Goal: Information Seeking & Learning: Learn about a topic

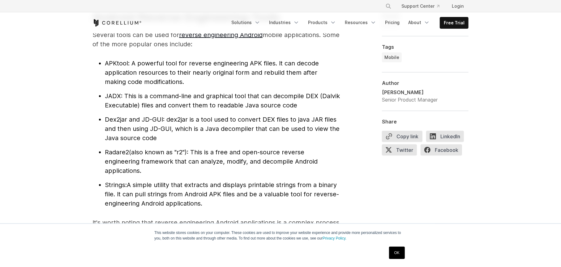
click at [392, 253] on link "OK" at bounding box center [397, 253] width 16 height 12
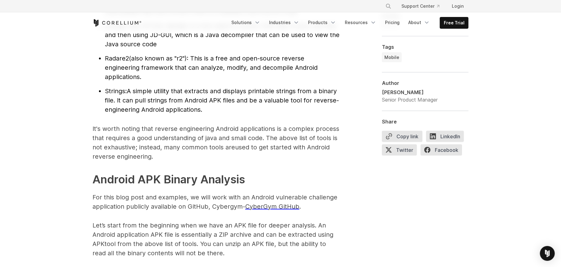
scroll to position [857, 0]
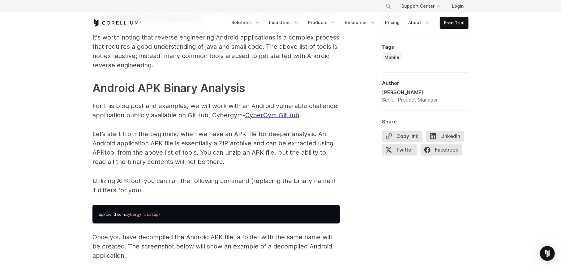
click at [186, 93] on strong "Android APK Binary Analysis" at bounding box center [168, 88] width 152 height 14
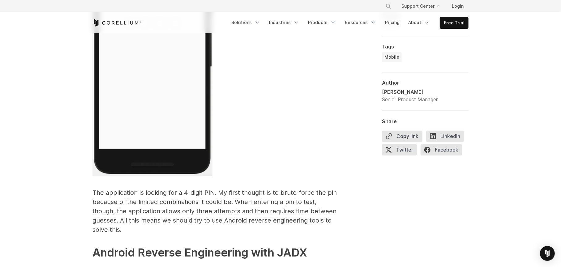
scroll to position [1451, 0]
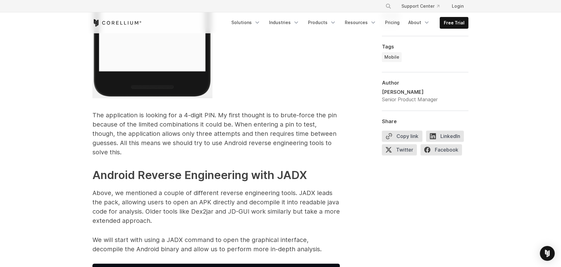
click at [159, 116] on p "The application is looking for a 4-digit PIN. My first thought is to brute-forc…" at bounding box center [215, 134] width 247 height 46
drag, startPoint x: 225, startPoint y: 115, endPoint x: 241, endPoint y: 114, distance: 16.4
click at [241, 114] on p "The application is looking for a 4-digit PIN. My first thought is to brute-forc…" at bounding box center [215, 134] width 247 height 46
click at [279, 118] on p "The application is looking for a 4-digit PIN. My first thought is to brute-forc…" at bounding box center [215, 134] width 247 height 46
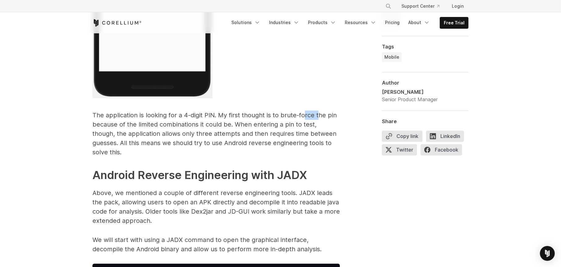
drag, startPoint x: 306, startPoint y: 114, endPoint x: 319, endPoint y: 113, distance: 13.6
click at [319, 113] on p "The application is looking for a 4-digit PIN. My first thought is to brute-forc…" at bounding box center [215, 134] width 247 height 46
click at [333, 116] on p "The application is looking for a 4-digit PIN. My first thought is to brute-forc…" at bounding box center [215, 134] width 247 height 46
drag, startPoint x: 140, startPoint y: 122, endPoint x: 156, endPoint y: 124, distance: 16.6
click at [156, 124] on p "The application is looking for a 4-digit PIN. My first thought is to brute-forc…" at bounding box center [215, 134] width 247 height 46
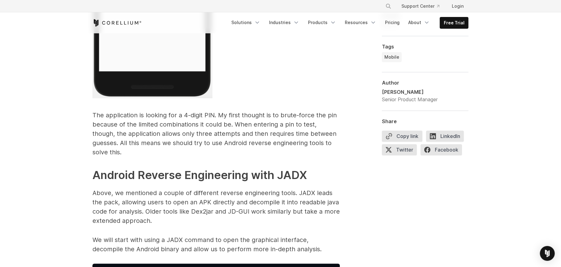
click at [193, 128] on p "The application is looking for a 4-digit PIN. My first thought is to brute-forc…" at bounding box center [215, 134] width 247 height 46
drag, startPoint x: 205, startPoint y: 128, endPoint x: 232, endPoint y: 128, distance: 26.3
click at [232, 128] on p "The application is looking for a 4-digit PIN. My first thought is to brute-forc…" at bounding box center [215, 134] width 247 height 46
click at [274, 128] on p "The application is looking for a 4-digit PIN. My first thought is to brute-forc…" at bounding box center [215, 134] width 247 height 46
click at [169, 135] on p "The application is looking for a 4-digit PIN. My first thought is to brute-forc…" at bounding box center [215, 134] width 247 height 46
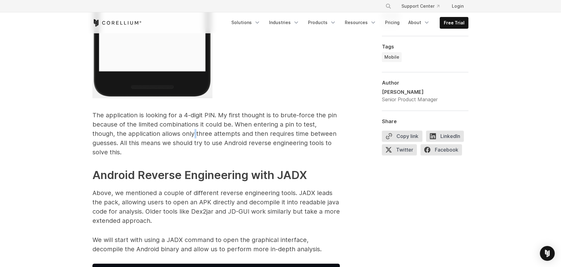
click at [169, 135] on p "The application is looking for a 4-digit PIN. My first thought is to brute-forc…" at bounding box center [215, 134] width 247 height 46
click at [195, 134] on p "The application is looking for a 4-digit PIN. My first thought is to brute-forc…" at bounding box center [215, 134] width 247 height 46
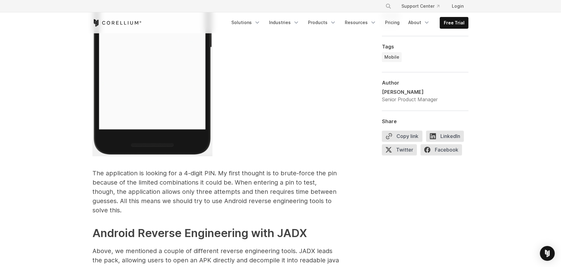
scroll to position [1488, 0]
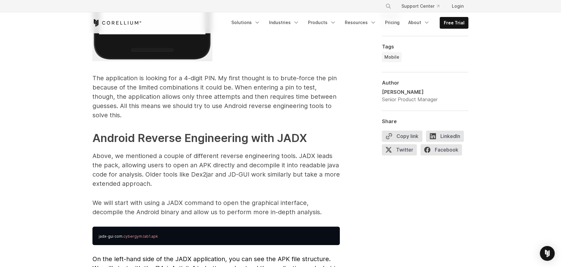
click at [262, 97] on p "The application is looking for a 4-digit PIN. My first thought is to brute-forc…" at bounding box center [215, 97] width 247 height 46
click at [270, 97] on p "The application is looking for a 4-digit PIN. My first thought is to brute-forc…" at bounding box center [215, 97] width 247 height 46
click at [141, 106] on p "The application is looking for a 4-digit PIN. My first thought is to brute-forc…" at bounding box center [215, 97] width 247 height 46
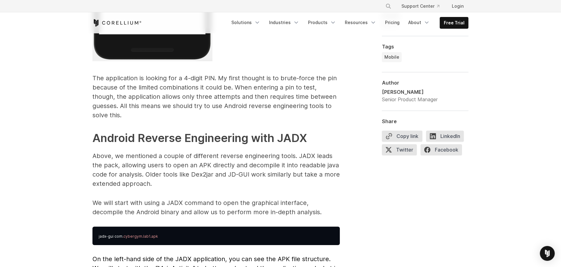
click at [213, 106] on p "The application is looking for a 4-digit PIN. My first thought is to brute-forc…" at bounding box center [215, 97] width 247 height 46
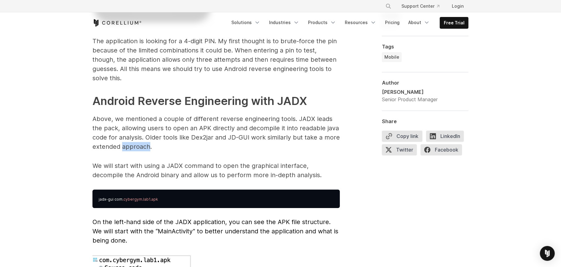
drag, startPoint x: 149, startPoint y: 138, endPoint x: 123, endPoint y: 139, distance: 25.7
click at [123, 139] on p "Above, we mentioned a couple of different reverse engineering tools. JADX leads…" at bounding box center [215, 132] width 247 height 37
click at [118, 136] on p "Above, we mentioned a couple of different reverse engineering tools. JADX leads…" at bounding box center [215, 132] width 247 height 37
drag, startPoint x: 119, startPoint y: 136, endPoint x: 92, endPoint y: 136, distance: 26.3
click at [92, 136] on p "Above, we mentioned a couple of different reverse engineering tools. JADX leads…" at bounding box center [215, 132] width 247 height 37
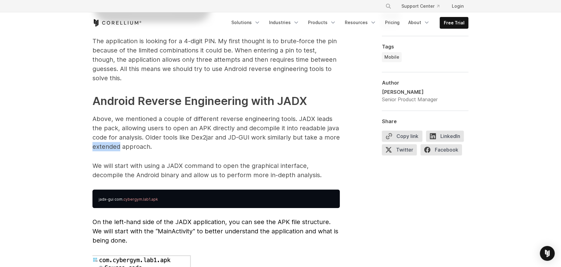
click at [92, 136] on p "Above, we mentioned a couple of different reverse engineering tools. JADX leads…" at bounding box center [215, 132] width 247 height 37
drag, startPoint x: 159, startPoint y: 131, endPoint x: 195, endPoint y: 127, distance: 35.7
click at [190, 127] on p "Above, we mentioned a couple of different reverse engineering tools. JADX leads…" at bounding box center [215, 132] width 247 height 37
click at [216, 128] on p "Above, we mentioned a couple of different reverse engineering tools. JADX leads…" at bounding box center [215, 132] width 247 height 37
drag, startPoint x: 222, startPoint y: 128, endPoint x: 261, endPoint y: 129, distance: 38.4
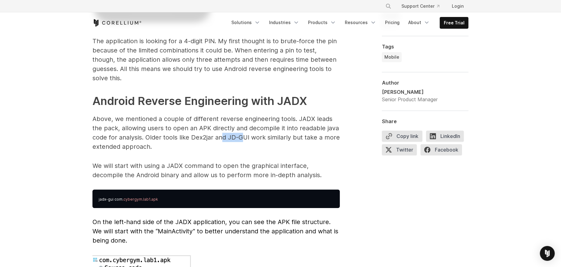
click at [258, 129] on p "Above, we mentioned a couple of different reverse engineering tools. JADX leads…" at bounding box center [215, 132] width 247 height 37
drag, startPoint x: 275, startPoint y: 129, endPoint x: 282, endPoint y: 129, distance: 6.2
click at [279, 129] on p "Above, we mentioned a couple of different reverse engineering tools. JADX leads…" at bounding box center [215, 132] width 247 height 37
drag, startPoint x: 301, startPoint y: 129, endPoint x: 310, endPoint y: 128, distance: 8.4
click at [310, 128] on p "Above, we mentioned a couple of different reverse engineering tools. JADX leads…" at bounding box center [215, 132] width 247 height 37
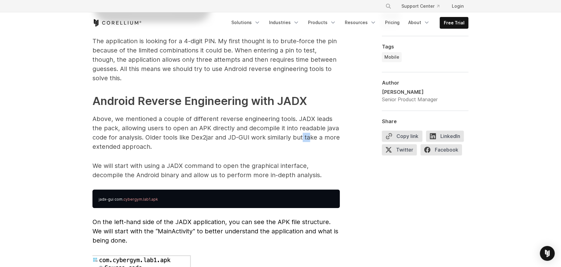
click at [310, 128] on p "Above, we mentioned a couple of different reverse engineering tools. JADX leads…" at bounding box center [215, 132] width 247 height 37
drag, startPoint x: 122, startPoint y: 120, endPoint x: 153, endPoint y: 118, distance: 30.7
click at [153, 118] on p "Above, we mentioned a couple of different reverse engineering tools. JADX leads…" at bounding box center [215, 132] width 247 height 37
drag, startPoint x: 207, startPoint y: 120, endPoint x: 249, endPoint y: 122, distance: 42.1
click at [245, 122] on p "Above, we mentioned a couple of different reverse engineering tools. JADX leads…" at bounding box center [215, 132] width 247 height 37
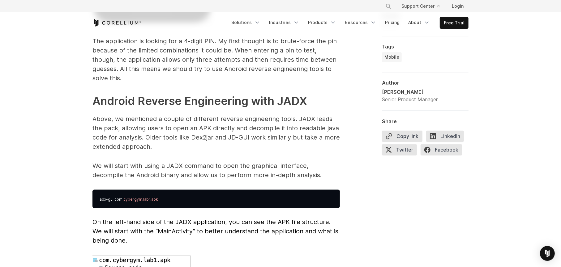
click at [258, 122] on p "Above, we mentioned a couple of different reverse engineering tools. JADX leads…" at bounding box center [215, 132] width 247 height 37
click at [280, 120] on p "Above, we mentioned a couple of different reverse engineering tools. JADX leads…" at bounding box center [215, 132] width 247 height 37
click at [275, 127] on p "Above, we mentioned a couple of different reverse engineering tools. JADX leads…" at bounding box center [215, 132] width 247 height 37
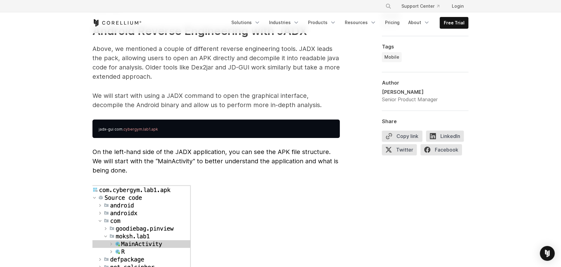
scroll to position [1599, 0]
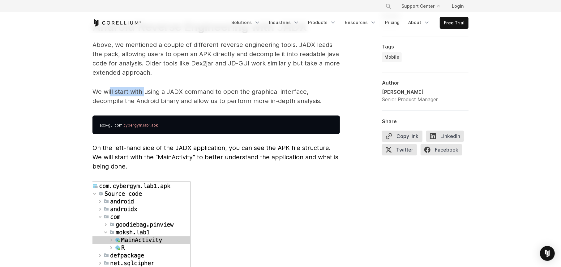
drag, startPoint x: 110, startPoint y: 82, endPoint x: 163, endPoint y: 85, distance: 52.9
click at [157, 87] on p "We will start with using a JADX command to open the graphical interface, decomp…" at bounding box center [215, 96] width 247 height 19
drag, startPoint x: 169, startPoint y: 85, endPoint x: 183, endPoint y: 85, distance: 14.2
click at [177, 87] on p "We will start with using a JADX command to open the graphical interface, decomp…" at bounding box center [215, 96] width 247 height 19
drag, startPoint x: 194, startPoint y: 84, endPoint x: 227, endPoint y: 84, distance: 33.1
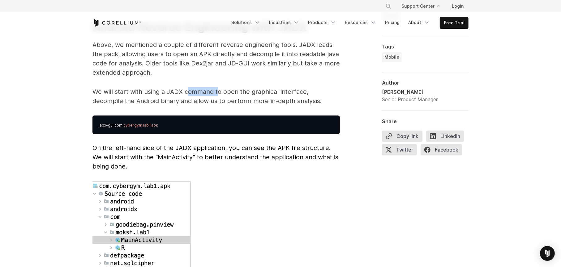
click at [225, 87] on p "We will start with using a JADX command to open the graphical interface, decomp…" at bounding box center [215, 96] width 247 height 19
click at [239, 87] on p "We will start with using a JADX command to open the graphical interface, decomp…" at bounding box center [215, 96] width 247 height 19
click at [175, 101] on span "Reverse Engineering Android Apps Reverse engineering an Android application typ…" at bounding box center [215, 248] width 247 height 2907
drag, startPoint x: 237, startPoint y: 89, endPoint x: 284, endPoint y: 88, distance: 47.9
click at [284, 88] on p "We will start with using a JADX command to open the graphical interface, decomp…" at bounding box center [215, 96] width 247 height 19
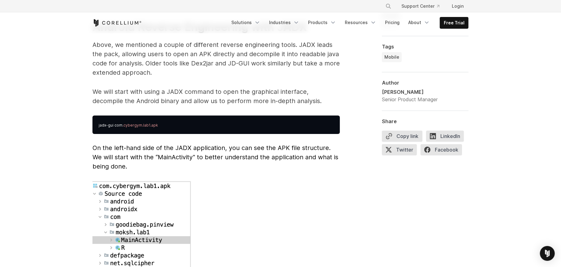
click at [292, 88] on p "We will start with using a JADX command to open the graphical interface, decomp…" at bounding box center [215, 96] width 247 height 19
click at [293, 87] on p "We will start with using a JADX command to open the graphical interface, decomp…" at bounding box center [215, 96] width 247 height 19
click at [334, 87] on p "We will start with using a JADX command to open the graphical interface, decomp…" at bounding box center [215, 96] width 247 height 19
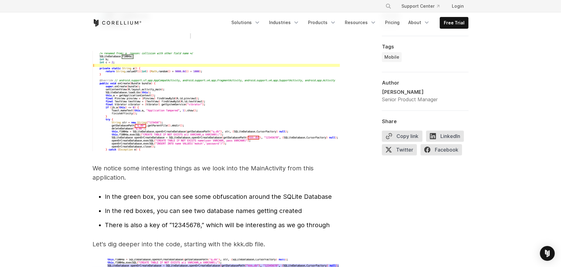
scroll to position [1896, 0]
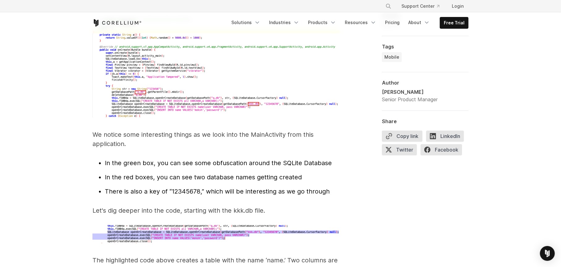
drag, startPoint x: 105, startPoint y: 125, endPoint x: 143, endPoint y: 127, distance: 37.5
click at [141, 130] on p "We notice some interesting things as we look into the MainActivity from this ap…" at bounding box center [215, 139] width 247 height 19
drag, startPoint x: 155, startPoint y: 126, endPoint x: 185, endPoint y: 125, distance: 30.0
click at [183, 130] on p "We notice some interesting things as we look into the MainActivity from this ap…" at bounding box center [215, 139] width 247 height 19
drag, startPoint x: 231, startPoint y: 125, endPoint x: 253, endPoint y: 125, distance: 22.3
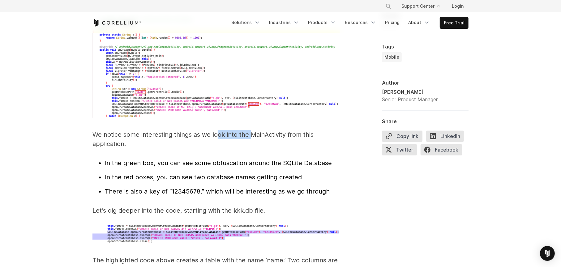
click at [253, 130] on p "We notice some interesting things as we look into the MainActivity from this ap…" at bounding box center [215, 139] width 247 height 19
click at [268, 130] on p "We notice some interesting things as we look into the MainActivity from this ap…" at bounding box center [215, 139] width 247 height 19
drag, startPoint x: 272, startPoint y: 126, endPoint x: 297, endPoint y: 127, distance: 25.4
click at [278, 130] on p "We notice some interesting things as we look into the MainActivity from this ap…" at bounding box center [215, 139] width 247 height 19
click at [298, 130] on p "We notice some interesting things as we look into the MainActivity from this ap…" at bounding box center [215, 139] width 247 height 19
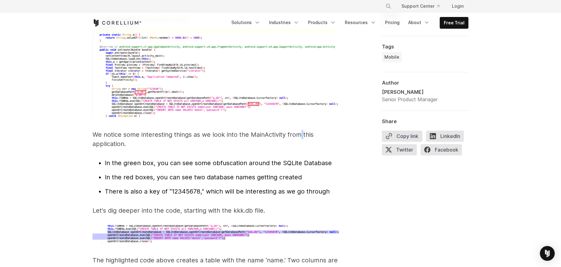
click at [299, 130] on p "We notice some interesting things as we look into the MainActivity from this ap…" at bounding box center [215, 139] width 247 height 19
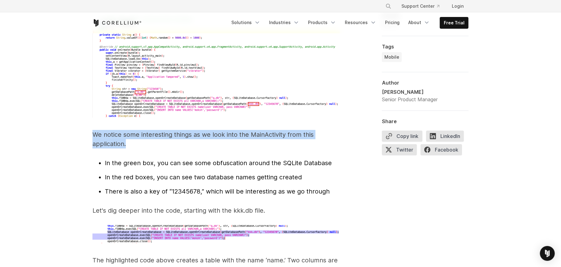
click at [299, 130] on p "We notice some interesting things as we look into the MainActivity from this ap…" at bounding box center [215, 139] width 247 height 19
click at [301, 130] on p "We notice some interesting things as we look into the MainActivity from this ap…" at bounding box center [215, 139] width 247 height 19
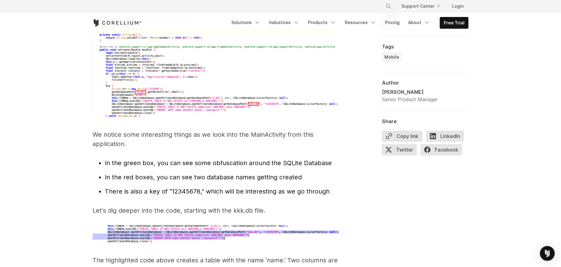
drag, startPoint x: 124, startPoint y: 151, endPoint x: 139, endPoint y: 157, distance: 15.9
click at [139, 160] on span "In the green box, you can see some obfuscation around the SQLite Database" at bounding box center [218, 163] width 227 height 7
click at [145, 160] on span "In the green box, you can see some obfuscation around the SQLite Database" at bounding box center [218, 163] width 227 height 7
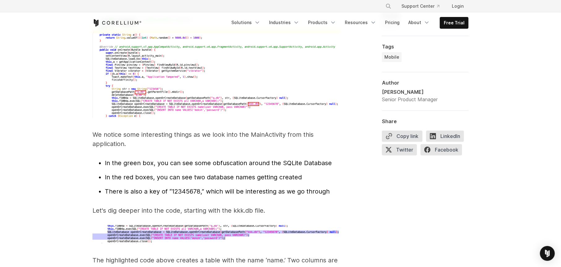
click at [155, 160] on span "In the green box, you can see some obfuscation around the SQLite Database" at bounding box center [218, 163] width 227 height 7
click at [189, 174] on span "In the red boxes, you can see two database names getting created" at bounding box center [203, 177] width 197 height 7
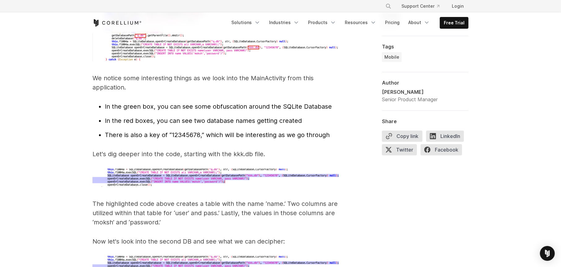
scroll to position [2008, 0]
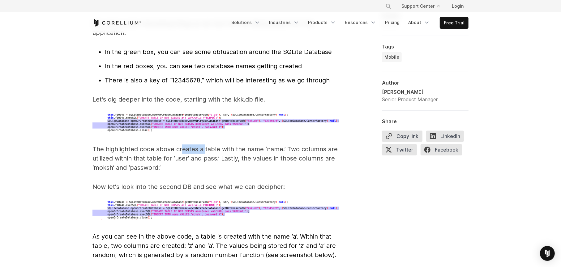
drag, startPoint x: 182, startPoint y: 142, endPoint x: 217, endPoint y: 145, distance: 35.4
click at [205, 145] on p "The highlighted code above creates a table with the name ‘name.’ Two columns ar…" at bounding box center [215, 159] width 247 height 28
drag, startPoint x: 229, startPoint y: 146, endPoint x: 234, endPoint y: 147, distance: 5.9
click at [230, 146] on p "The highlighted code above creates a table with the name ‘name.’ Two columns ar…" at bounding box center [215, 159] width 247 height 28
click at [236, 148] on p "The highlighted code above creates a table with the name ‘name.’ Two columns ar…" at bounding box center [215, 159] width 247 height 28
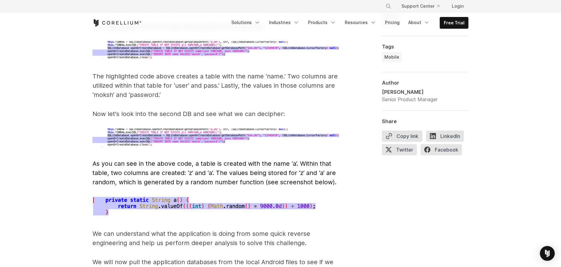
scroll to position [2082, 0]
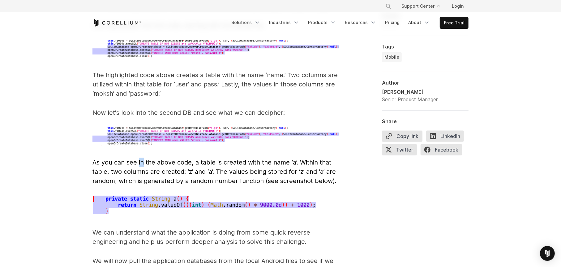
drag, startPoint x: 138, startPoint y: 151, endPoint x: 144, endPoint y: 149, distance: 5.9
click at [144, 159] on span "As you can see in the above code, a table is created with the name ‘a’. Within …" at bounding box center [214, 172] width 244 height 26
click at [157, 159] on span "As you can see in the above code, a table is created with the name ‘a’. Within …" at bounding box center [214, 172] width 244 height 26
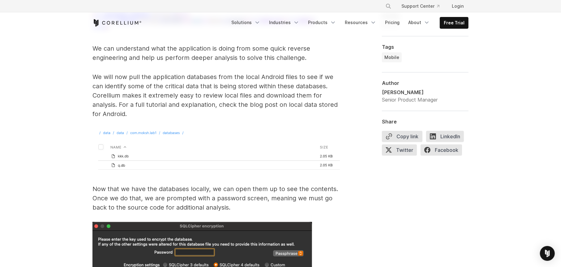
scroll to position [2267, 0]
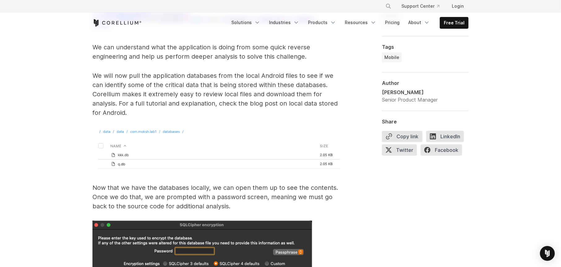
click at [117, 100] on p "We will now pull the application databases from the local Android files to see …" at bounding box center [215, 94] width 247 height 46
click at [142, 100] on p "We will now pull the application databases from the local Android files to see …" at bounding box center [215, 94] width 247 height 46
click at [158, 94] on p "We will now pull the application databases from the local Android files to see …" at bounding box center [215, 94] width 247 height 46
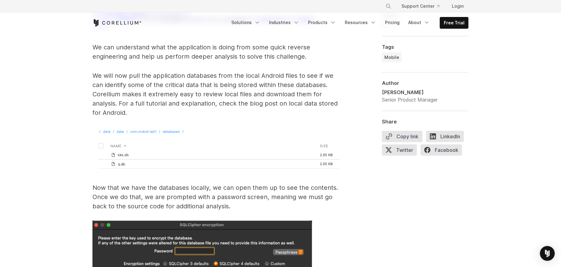
click at [195, 95] on p "We will now pull the application databases from the local Android files to see …" at bounding box center [215, 94] width 247 height 46
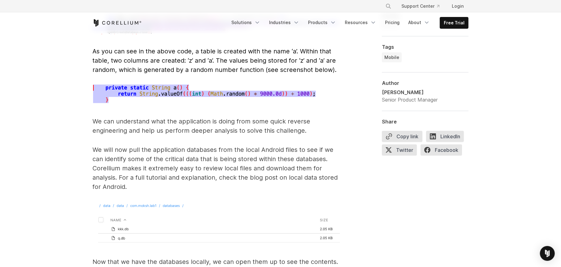
scroll to position [2082, 0]
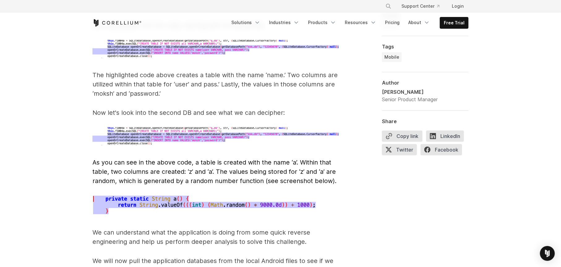
click at [181, 159] on span "As you can see in the above code, a table is created with the name ‘a’. Within …" at bounding box center [214, 172] width 244 height 26
click at [183, 159] on span "As you can see in the above code, a table is created with the name ‘a’. Within …" at bounding box center [214, 172] width 244 height 26
click at [178, 162] on span "As you can see in the above code, a table is created with the name ‘a’. Within …" at bounding box center [214, 172] width 244 height 26
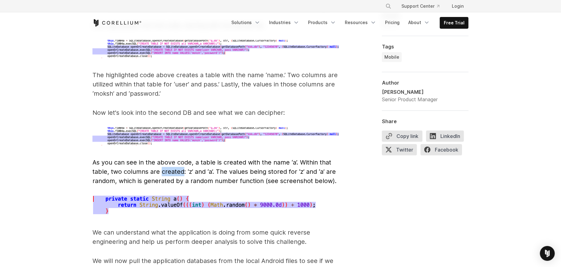
click at [178, 162] on span "As you can see in the above code, a table is created with the name ‘a’. Within …" at bounding box center [214, 172] width 244 height 26
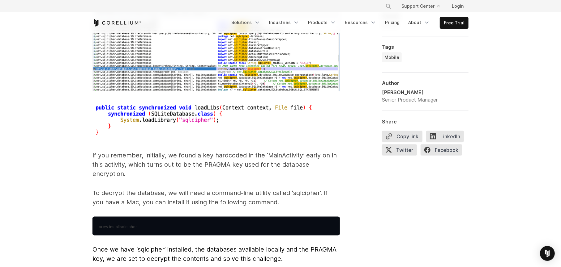
scroll to position [2675, 0]
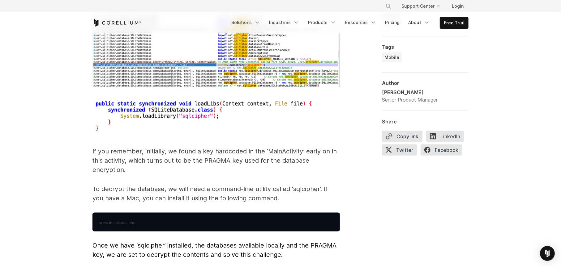
click at [153, 147] on p "If you remember, initially, we found a key hardcoded in the ‘MainActivity’ earl…" at bounding box center [215, 161] width 247 height 28
click at [174, 157] on p "If you remember, initially, we found a key hardcoded in the ‘MainActivity’ earl…" at bounding box center [215, 161] width 247 height 28
drag, startPoint x: 207, startPoint y: 141, endPoint x: 237, endPoint y: 141, distance: 29.4
click at [229, 147] on p "If you remember, initially, we found a key hardcoded in the ‘MainActivity’ earl…" at bounding box center [215, 161] width 247 height 28
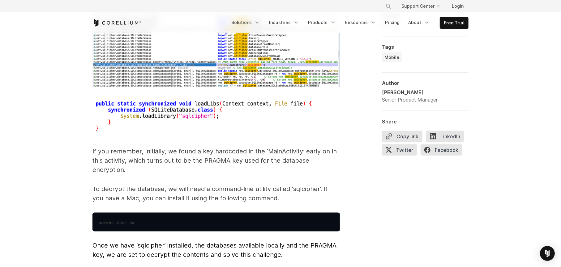
click at [241, 147] on p "If you remember, initially, we found a key hardcoded in the ‘MainActivity’ earl…" at bounding box center [215, 161] width 247 height 28
drag, startPoint x: 205, startPoint y: 152, endPoint x: 230, endPoint y: 155, distance: 25.5
click at [230, 155] on p "If you remember, initially, we found a key hardcoded in the ‘MainActivity’ earl…" at bounding box center [215, 161] width 247 height 28
click at [237, 155] on p "If you remember, initially, we found a key hardcoded in the ‘MainActivity’ earl…" at bounding box center [215, 161] width 247 height 28
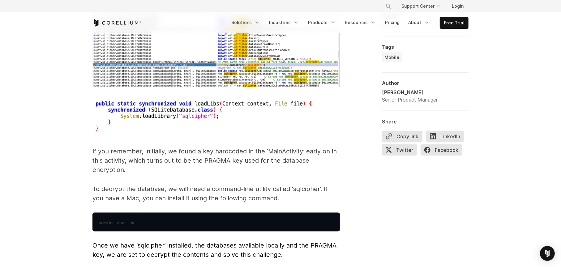
click at [236, 157] on p "If you remember, initially, we found a key hardcoded in the ‘MainActivity’ earl…" at bounding box center [215, 161] width 247 height 28
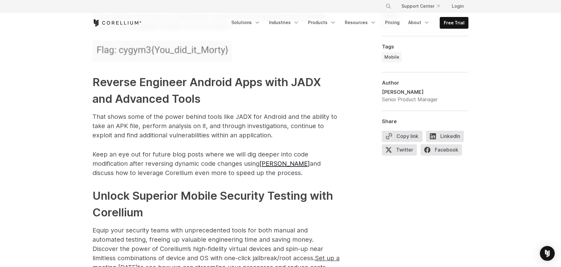
scroll to position [3046, 0]
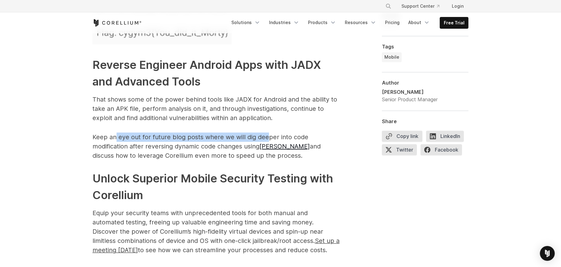
drag, startPoint x: 131, startPoint y: 129, endPoint x: 267, endPoint y: 128, distance: 136.4
click at [267, 133] on p "Keep an eye out for future blog posts where we will dig deeper into code modifi…" at bounding box center [215, 147] width 247 height 28
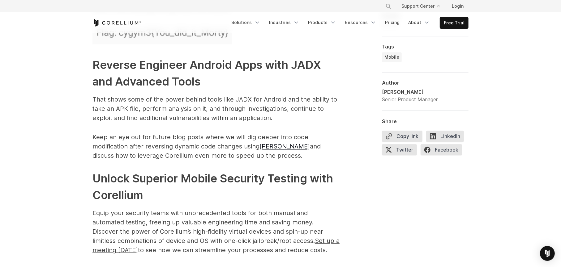
click at [267, 133] on p "Keep an eye out for future blog posts where we will dig deeper into code modifi…" at bounding box center [215, 147] width 247 height 28
drag, startPoint x: 163, startPoint y: 137, endPoint x: 174, endPoint y: 139, distance: 11.5
click at [163, 137] on p "Keep an eye out for future blog posts where we will dig deeper into code modifi…" at bounding box center [215, 147] width 247 height 28
drag, startPoint x: 188, startPoint y: 142, endPoint x: 216, endPoint y: 142, distance: 27.8
click at [214, 142] on p "Keep an eye out for future blog posts where we will dig deeper into code modifi…" at bounding box center [215, 147] width 247 height 28
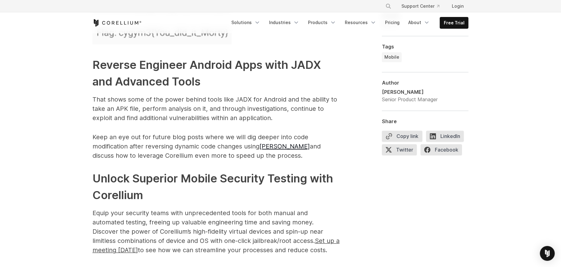
click at [231, 139] on p "Keep an eye out for future blog posts where we will dig deeper into code modifi…" at bounding box center [215, 147] width 247 height 28
click at [240, 144] on p "Keep an eye out for future blog posts where we will dig deeper into code modifi…" at bounding box center [215, 147] width 247 height 28
click at [180, 146] on p "Keep an eye out for future blog posts where we will dig deeper into code modifi…" at bounding box center [215, 147] width 247 height 28
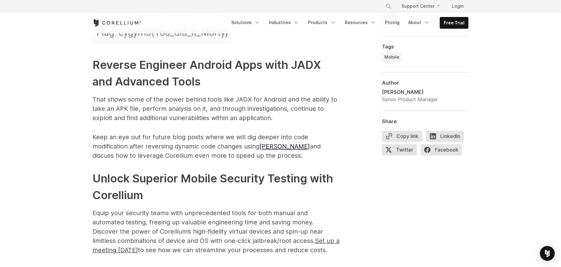
click at [214, 149] on p "Keep an eye out for future blog posts where we will dig deeper into code modifi…" at bounding box center [215, 147] width 247 height 28
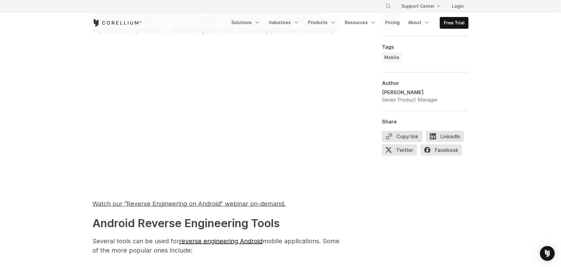
scroll to position [0, 0]
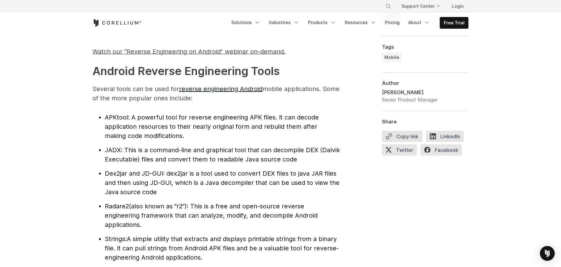
scroll to position [631, 0]
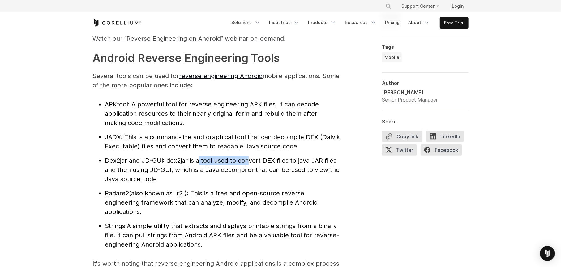
drag, startPoint x: 209, startPoint y: 163, endPoint x: 252, endPoint y: 162, distance: 43.0
click at [250, 162] on li "Dex2jar and JD-GUI : dex2jar is a tool used to convert DEX files to java JAR fi…" at bounding box center [222, 170] width 235 height 28
click at [275, 162] on span ": dex2jar is a tool used to convert DEX files to java JAR files and then using …" at bounding box center [222, 170] width 235 height 26
drag, startPoint x: 287, startPoint y: 163, endPoint x: 321, endPoint y: 162, distance: 34.0
click at [321, 162] on span ": dex2jar is a tool used to convert DEX files to java JAR files and then using …" at bounding box center [222, 170] width 235 height 26
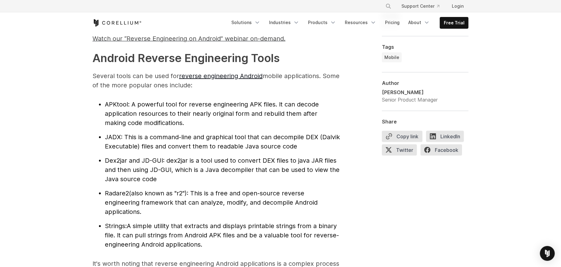
click at [327, 161] on span ": dex2jar is a tool used to convert DEX files to java JAR files and then using …" at bounding box center [222, 170] width 235 height 26
drag, startPoint x: 313, startPoint y: 161, endPoint x: 322, endPoint y: 164, distance: 9.0
click at [322, 164] on span ": dex2jar is a tool used to convert DEX files to java JAR files and then using …" at bounding box center [222, 170] width 235 height 26
drag, startPoint x: 322, startPoint y: 164, endPoint x: 319, endPoint y: 166, distance: 3.3
click at [321, 164] on span ": dex2jar is a tool used to convert DEX files to java JAR files and then using …" at bounding box center [222, 170] width 235 height 26
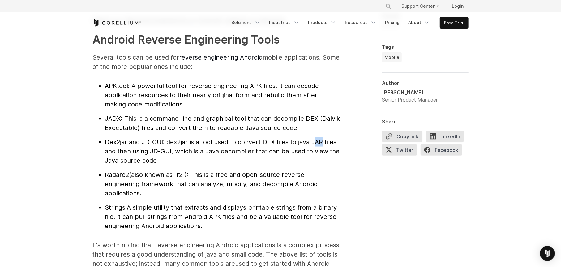
scroll to position [668, 0]
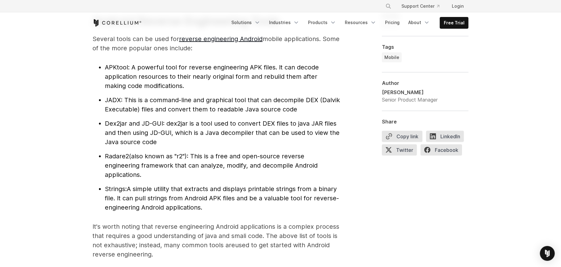
click at [140, 153] on span "(also known as "r2"): This is a free and open-source reverse engineering framew…" at bounding box center [211, 166] width 213 height 26
click at [234, 159] on span "(also known as "r2"): This is a free and open-source reverse engineering framew…" at bounding box center [211, 166] width 213 height 26
click at [220, 159] on span "(also known as "r2"): This is a free and open-source reverse engineering framew…" at bounding box center [211, 166] width 213 height 26
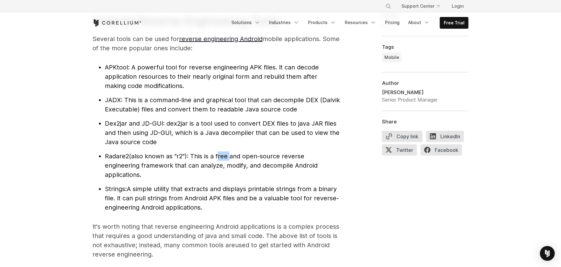
click at [220, 159] on span "(also known as "r2"): This is a free and open-source reverse engineering framew…" at bounding box center [211, 166] width 213 height 26
click at [141, 166] on span "(also known as "r2"): This is a free and open-source reverse engineering framew…" at bounding box center [211, 166] width 213 height 26
drag, startPoint x: 205, startPoint y: 166, endPoint x: 273, endPoint y: 167, distance: 68.7
click at [250, 166] on span "(also known as "r2"): This is a free and open-source reverse engineering framew…" at bounding box center [211, 166] width 213 height 26
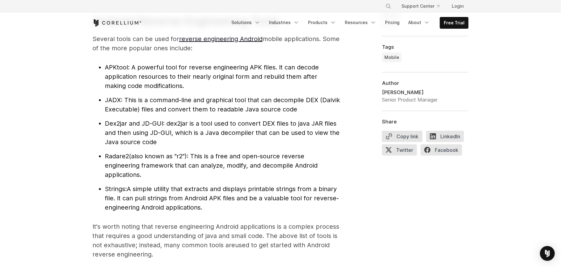
click at [284, 167] on span "(also known as "r2"): This is a free and open-source reverse engineering framew…" at bounding box center [211, 166] width 213 height 26
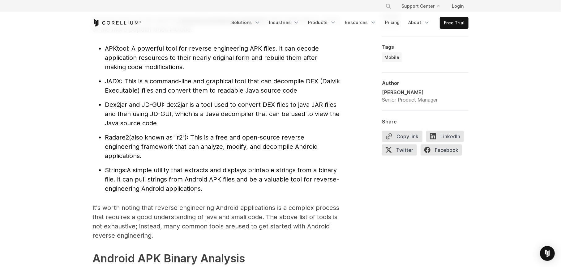
scroll to position [705, 0]
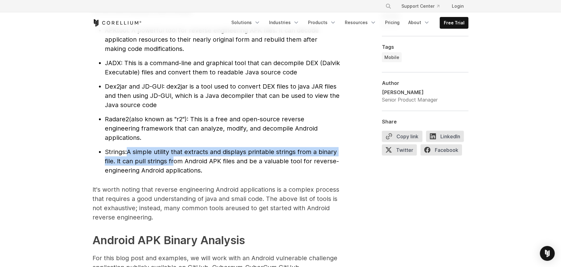
drag, startPoint x: 127, startPoint y: 154, endPoint x: 196, endPoint y: 159, distance: 68.8
click at [178, 159] on li "Strings: A simple utility that extracts and displays printable strings from a b…" at bounding box center [222, 161] width 235 height 28
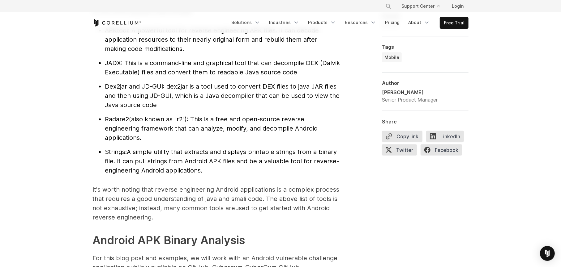
click at [205, 159] on span "A simple utility that extracts and displays printable strings from a binary fil…" at bounding box center [222, 161] width 234 height 26
click at [118, 163] on span "A simple utility that extracts and displays printable strings from a binary fil…" at bounding box center [222, 161] width 234 height 26
click at [126, 173] on span "A simple utility that extracts and displays printable strings from a binary fil…" at bounding box center [222, 161] width 234 height 26
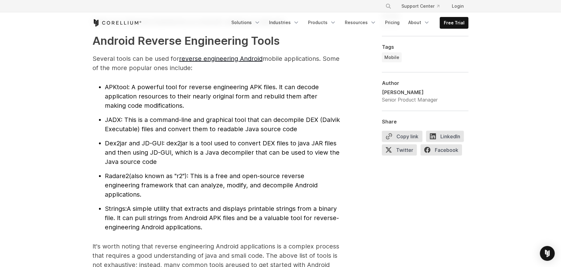
scroll to position [594, 0]
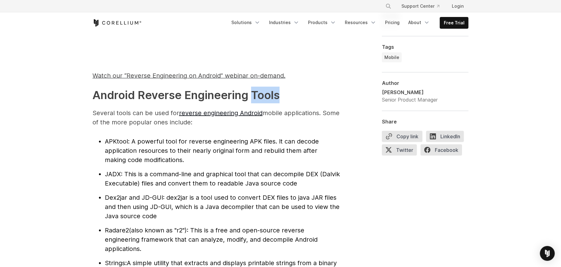
drag, startPoint x: 254, startPoint y: 93, endPoint x: 280, endPoint y: 96, distance: 27.0
click at [280, 96] on h2 "Android Reverse Engineering Tools" at bounding box center [215, 95] width 247 height 17
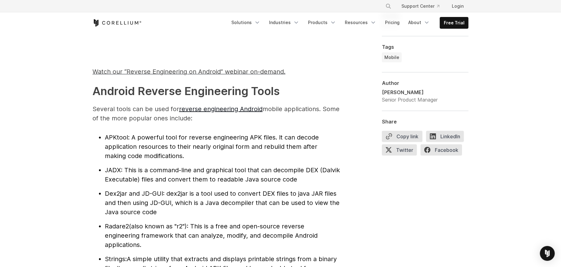
click at [138, 136] on span ": A powerful tool for reverse engineering APK files. It can decode application …" at bounding box center [212, 147] width 214 height 26
click at [196, 201] on span ": dex2jar is a tool used to convert DEX files to java JAR files and then using …" at bounding box center [222, 203] width 235 height 26
drag, startPoint x: 138, startPoint y: 138, endPoint x: 164, endPoint y: 140, distance: 25.5
click at [164, 140] on span ": A powerful tool for reverse engineering APK files. It can decode application …" at bounding box center [212, 147] width 214 height 26
click at [146, 139] on span ": A powerful tool for reverse engineering APK files. It can decode application …" at bounding box center [212, 147] width 214 height 26
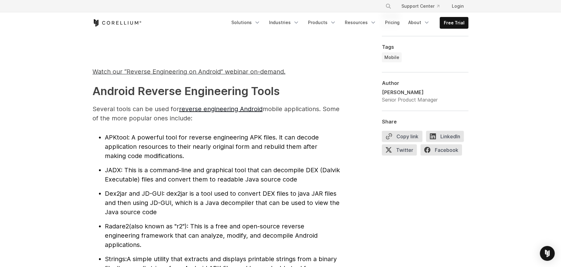
click at [158, 147] on span ": A powerful tool for reverse engineering APK files. It can decode application …" at bounding box center [212, 147] width 214 height 26
click at [187, 145] on span ": A powerful tool for reverse engineering APK files. It can decode application …" at bounding box center [212, 147] width 214 height 26
click at [202, 144] on span ": A powerful tool for reverse engineering APK files. It can decode application …" at bounding box center [212, 147] width 214 height 26
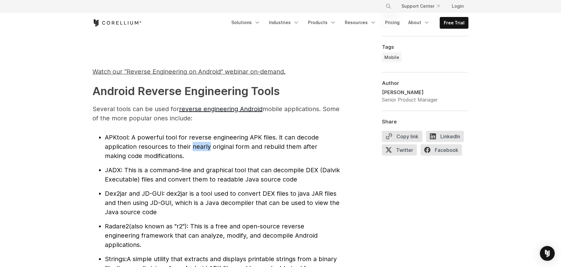
click at [202, 144] on span ": A powerful tool for reverse engineering APK files. It can decode application …" at bounding box center [212, 147] width 214 height 26
click at [237, 141] on span ": A powerful tool for reverse engineering APK files. It can decode application …" at bounding box center [212, 147] width 214 height 26
click at [262, 143] on span ": A powerful tool for reverse engineering APK files. It can decode application …" at bounding box center [212, 147] width 214 height 26
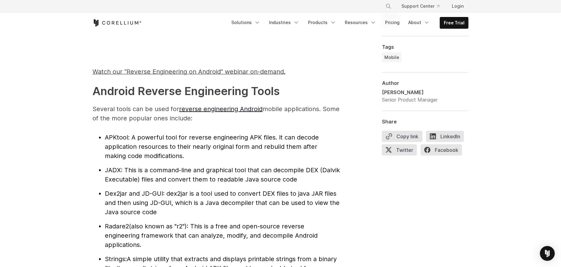
click at [263, 135] on span ": A powerful tool for reverse engineering APK files. It can decode application …" at bounding box center [212, 147] width 214 height 26
drag, startPoint x: 313, startPoint y: 142, endPoint x: 315, endPoint y: 144, distance: 3.3
click at [315, 144] on li "APKtool : A powerful tool for reverse engineering APK files. It can decode appl…" at bounding box center [222, 147] width 235 height 28
click at [303, 137] on span ": A powerful tool for reverse engineering APK files. It can decode application …" at bounding box center [212, 147] width 214 height 26
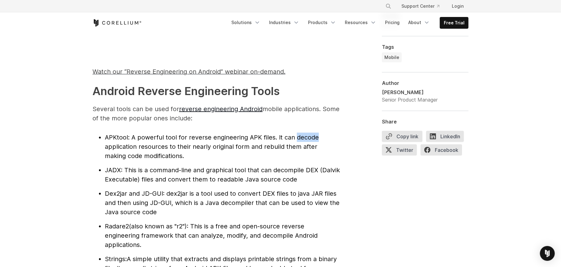
click at [303, 137] on span ": A powerful tool for reverse engineering APK files. It can decode application …" at bounding box center [212, 147] width 214 height 26
click at [310, 148] on span ": A powerful tool for reverse engineering APK files. It can decode application …" at bounding box center [212, 147] width 214 height 26
click at [319, 146] on span ": A powerful tool for reverse engineering APK files. It can decode application …" at bounding box center [212, 147] width 214 height 26
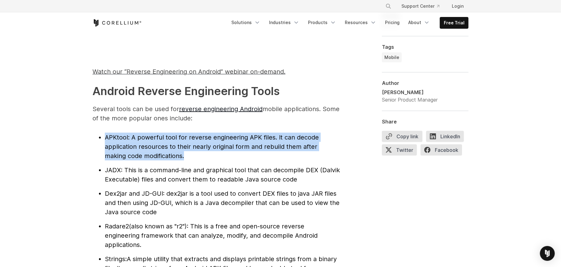
click at [319, 146] on span ": A powerful tool for reverse engineering APK files. It can decode application …" at bounding box center [212, 147] width 214 height 26
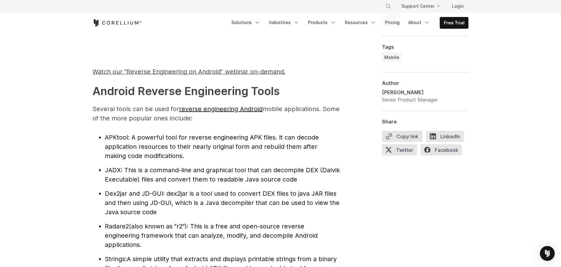
click at [134, 156] on span ": A powerful tool for reverse engineering APK files. It can decode application …" at bounding box center [212, 147] width 214 height 26
click at [151, 166] on li "JADX : This is a command-line and graphical tool that can decompile DEX (Dalvik…" at bounding box center [222, 175] width 235 height 19
click at [155, 167] on span ": This is a command-line and graphical tool that can decompile DEX (Dalvik Exec…" at bounding box center [222, 175] width 235 height 17
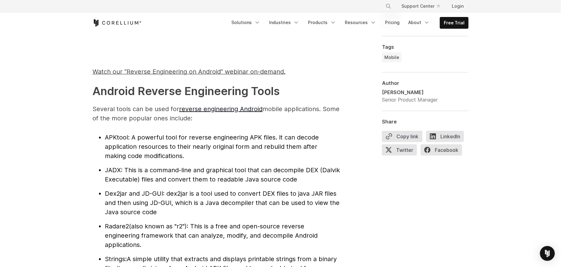
click at [191, 168] on span ": This is a command-line and graphical tool that can decompile DEX (Dalvik Exec…" at bounding box center [222, 175] width 235 height 17
click at [117, 137] on span "APKtool" at bounding box center [116, 137] width 23 height 7
click at [159, 140] on span ": A powerful tool for reverse engineering APK files. It can decode application …" at bounding box center [212, 147] width 214 height 26
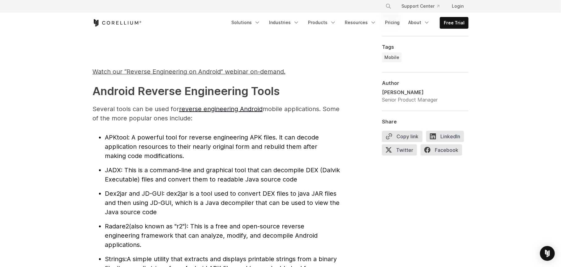
click at [221, 153] on li "APKtool : A powerful tool for reverse engineering APK files. It can decode appl…" at bounding box center [222, 147] width 235 height 28
click at [190, 137] on span ": A powerful tool for reverse engineering APK files. It can decode application …" at bounding box center [212, 147] width 214 height 26
click at [154, 133] on li "APKtool : A powerful tool for reverse engineering APK files. It can decode appl…" at bounding box center [222, 147] width 235 height 28
click at [188, 133] on li "APKtool : A powerful tool for reverse engineering APK files. It can decode appl…" at bounding box center [222, 147] width 235 height 28
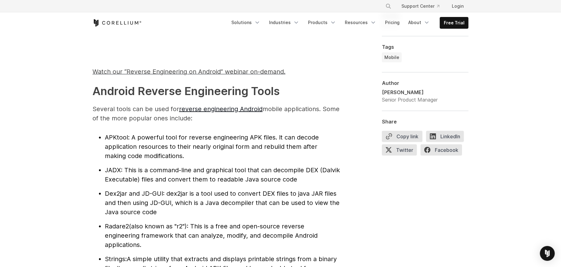
click at [194, 140] on span ": A powerful tool for reverse engineering APK files. It can decode application …" at bounding box center [212, 147] width 214 height 26
drag, startPoint x: 132, startPoint y: 134, endPoint x: 144, endPoint y: 134, distance: 12.1
click at [144, 134] on span ": A powerful tool for reverse engineering APK files. It can decode application …" at bounding box center [212, 147] width 214 height 26
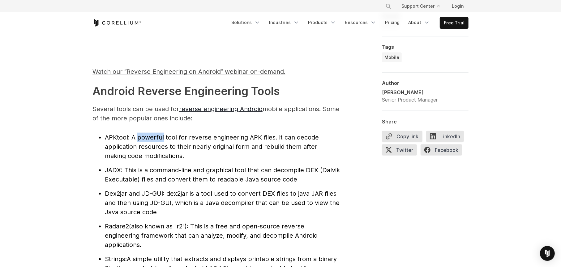
click at [144, 134] on span ": A powerful tool for reverse engineering APK files. It can decode application …" at bounding box center [212, 147] width 214 height 26
click at [212, 135] on span ": A powerful tool for reverse engineering APK files. It can decode application …" at bounding box center [212, 147] width 214 height 26
click at [287, 135] on span ": A powerful tool for reverse engineering APK files. It can decode application …" at bounding box center [212, 147] width 214 height 26
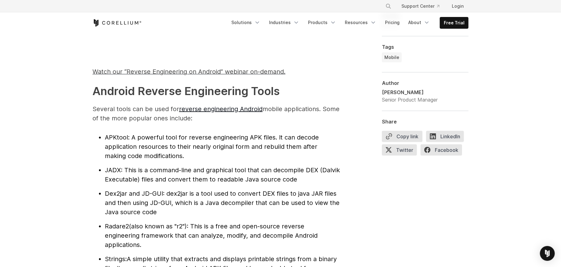
click at [311, 112] on p "Several tools can be used for reverse engineering Android mobile applications. …" at bounding box center [215, 114] width 247 height 19
click at [290, 135] on span ": A powerful tool for reverse engineering APK files. It can decode application …" at bounding box center [212, 147] width 214 height 26
click at [300, 137] on span ": A powerful tool for reverse engineering APK files. It can decode application …" at bounding box center [212, 147] width 214 height 26
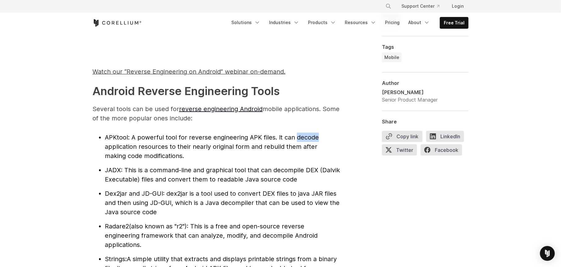
click at [300, 137] on span ": A powerful tool for reverse engineering APK files. It can decode application …" at bounding box center [212, 147] width 214 height 26
click at [306, 148] on span ": A powerful tool for reverse engineering APK files. It can decode application …" at bounding box center [212, 147] width 214 height 26
click at [290, 143] on span ": A powerful tool for reverse engineering APK files. It can decode application …" at bounding box center [212, 147] width 214 height 26
click at [235, 138] on span ": A powerful tool for reverse engineering APK files. It can decode application …" at bounding box center [212, 147] width 214 height 26
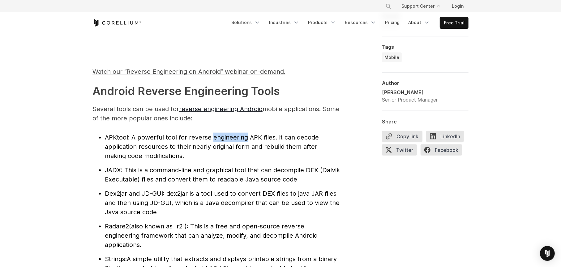
click at [235, 138] on span ": A powerful tool for reverse engineering APK files. It can decode application …" at bounding box center [212, 147] width 214 height 26
click at [246, 147] on span ": A powerful tool for reverse engineering APK files. It can decode application …" at bounding box center [212, 147] width 214 height 26
click at [266, 143] on span ": A powerful tool for reverse engineering APK files. It can decode application …" at bounding box center [212, 147] width 214 height 26
